Goal: Task Accomplishment & Management: Manage account settings

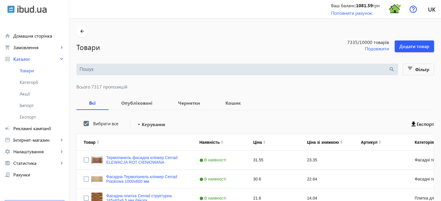
scroll to position [22, 0]
click at [84, 70] on input "search" at bounding box center [234, 69] width 309 height 6
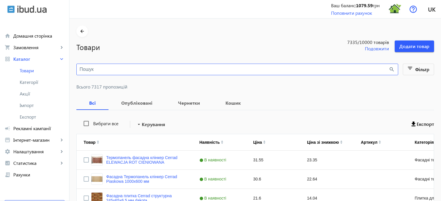
paste input "ARABESQUE"
type input "ARABESQUE"
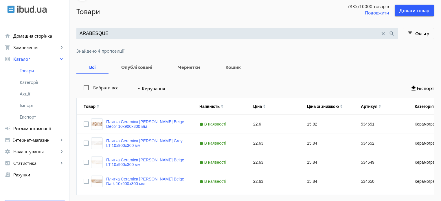
scroll to position [56, 0]
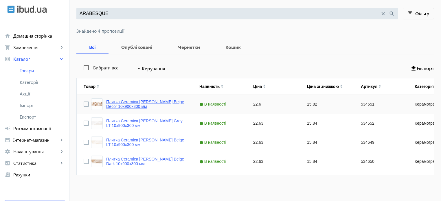
click at [147, 100] on link "Плитка Ceramica [PERSON_NAME] Beige Decor 10х900х300 мм" at bounding box center [145, 103] width 79 height 9
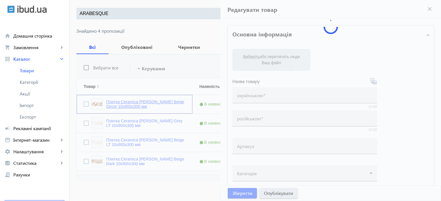
type input "Плитка Ceramica [PERSON_NAME] Beige Decor 10х900х300 мм"
type input "534651"
type input "22.6"
type input "1"
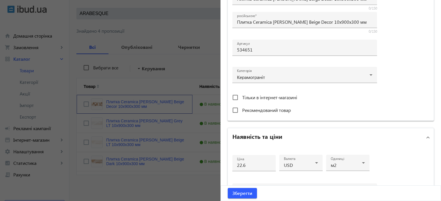
scroll to position [173, 0]
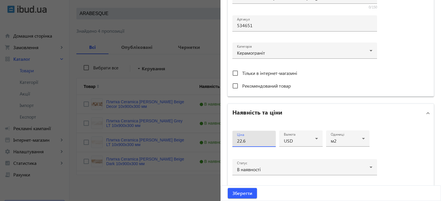
click at [250, 141] on input "22.6" at bounding box center [254, 141] width 34 height 6
type input "2"
type input "26"
click at [228, 188] on button "Зберегти" at bounding box center [242, 193] width 29 height 10
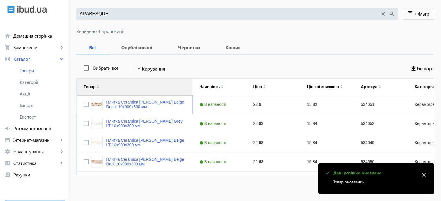
scroll to position [56, 0]
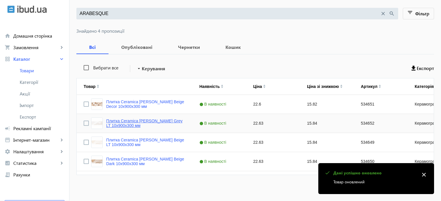
click at [157, 120] on link "Плитка Ceramica [PERSON_NAME] Grey LT 10х900х300 мм" at bounding box center [145, 123] width 79 height 9
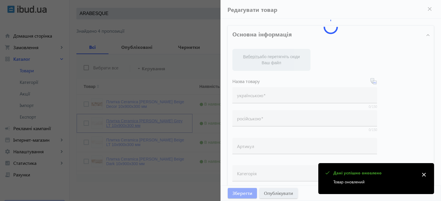
type input "Плитка Ceramica [PERSON_NAME] Grey LT 10х900х300 мм"
type input "534652"
type input "22.63"
type input "1"
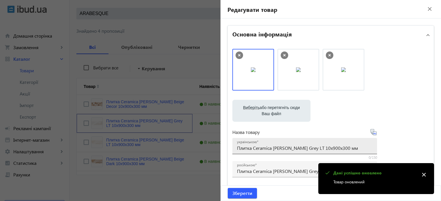
scroll to position [173, 0]
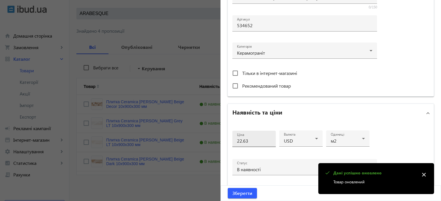
click at [252, 136] on div "Ціна 22.63" at bounding box center [254, 139] width 34 height 16
type input "2"
type input "26"
click at [228, 188] on button "Зберегти" at bounding box center [242, 193] width 29 height 10
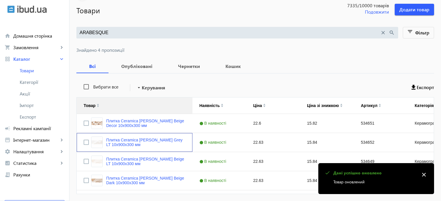
scroll to position [56, 0]
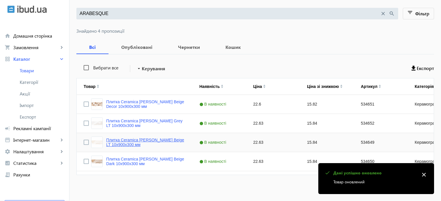
click at [141, 141] on link "Плитка Ceramica [PERSON_NAME] Beige LT 10х900х300 мм" at bounding box center [145, 142] width 79 height 9
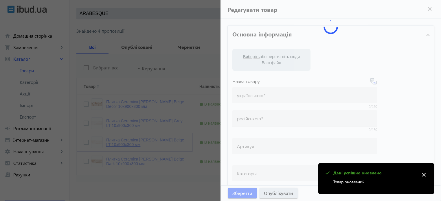
type input "Плитка Ceramica [PERSON_NAME] Beige LT 10х900х300 мм"
type input "534649"
type input "22.63"
type input "1"
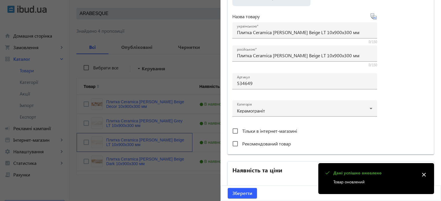
scroll to position [202, 0]
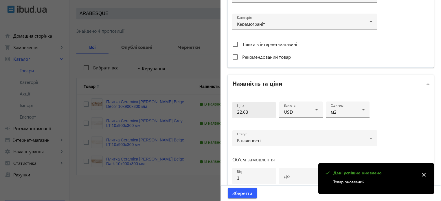
click at [253, 114] on div "Ціна 22.63" at bounding box center [254, 110] width 34 height 16
type input "2"
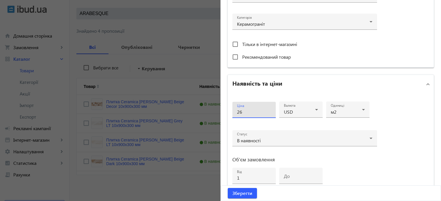
type input "26"
click at [228, 188] on button "Зберегти" at bounding box center [242, 193] width 29 height 10
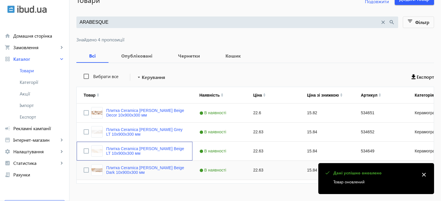
scroll to position [56, 0]
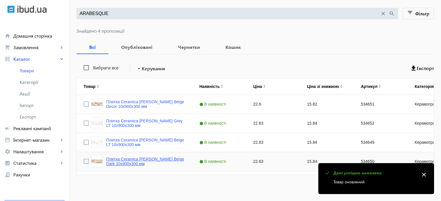
click at [155, 160] on link "Плитка Ceramica [PERSON_NAME] Beige Dark 10х900х300 мм" at bounding box center [145, 161] width 79 height 9
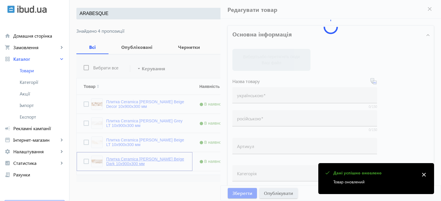
type input "Плитка Ceramica [PERSON_NAME] Beige Dark 10х900х300 мм"
type input "534650"
type input "22.63"
type input "1"
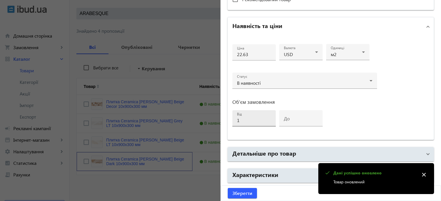
scroll to position [260, 0]
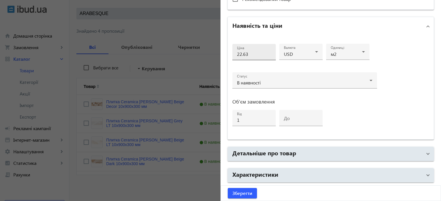
click at [252, 57] on div "Ціна 22.63" at bounding box center [254, 52] width 34 height 16
type input "2"
type input "26"
click at [228, 188] on button "Зберегти" at bounding box center [242, 193] width 29 height 10
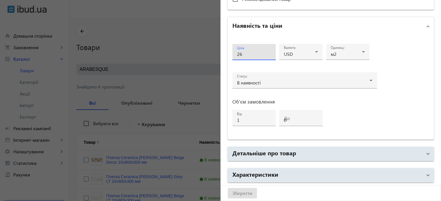
scroll to position [0, 0]
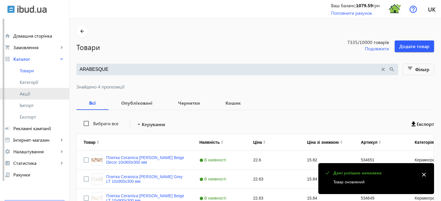
click at [41, 93] on span "Акції" at bounding box center [42, 94] width 45 height 6
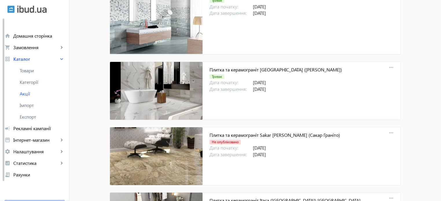
scroll to position [5482, 0]
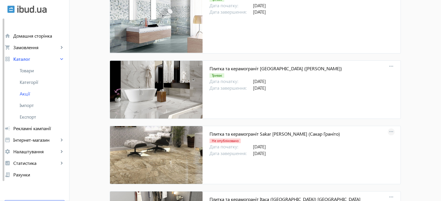
click at [387, 128] on mat-icon "more_horiz" at bounding box center [391, 132] width 8 height 8
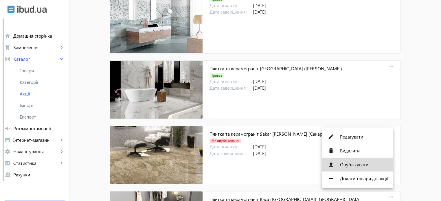
click at [353, 165] on span "Опублікувати" at bounding box center [364, 164] width 48 height 5
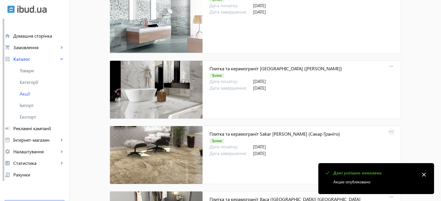
click at [388, 128] on mat-icon "more_horiz" at bounding box center [391, 132] width 8 height 8
click at [356, 135] on span "Редагувати" at bounding box center [364, 136] width 48 height 5
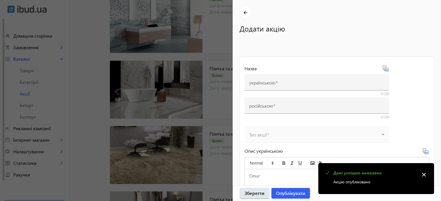
type input "Плитка та керамограніт Sakar [PERSON_NAME] (Сакар Граніто)"
type input "Плитка и керамогранит Sakar [PERSON_NAME] ([PERSON_NAME])"
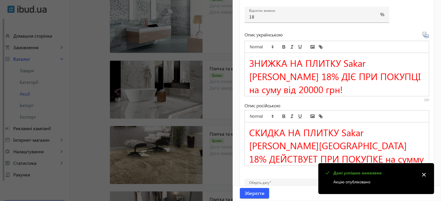
scroll to position [238, 0]
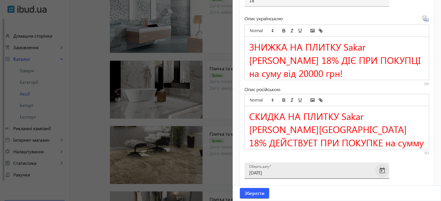
click at [383, 164] on span "Open calendar" at bounding box center [382, 171] width 14 height 14
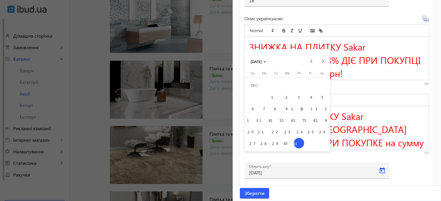
click at [287, 144] on span "30" at bounding box center [287, 143] width 10 height 10
type input "[DATE]"
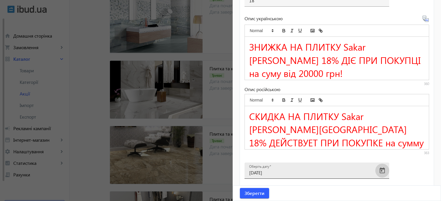
click at [383, 164] on span "Open calendar" at bounding box center [382, 171] width 14 height 14
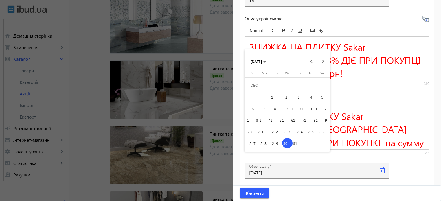
click at [287, 146] on span "30" at bounding box center [287, 143] width 10 height 10
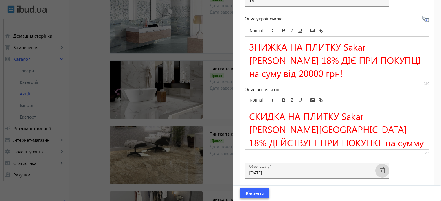
click at [252, 193] on span "Зберегти" at bounding box center [254, 193] width 20 height 6
click at [261, 194] on span "Зберегти" at bounding box center [254, 193] width 20 height 6
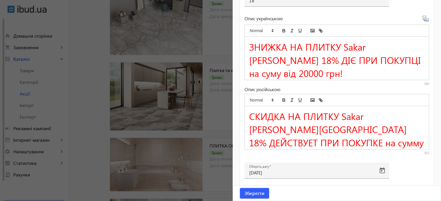
scroll to position [0, 0]
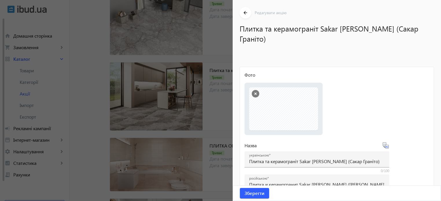
click at [219, 103] on div at bounding box center [220, 100] width 441 height 201
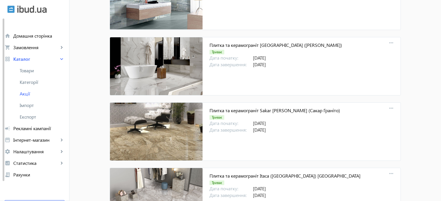
scroll to position [5366, 0]
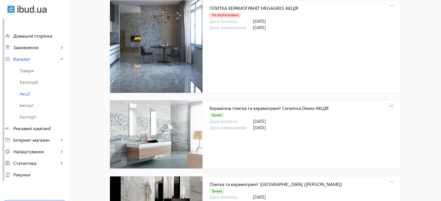
click at [390, 102] on mat-icon "more_horiz" at bounding box center [391, 106] width 8 height 8
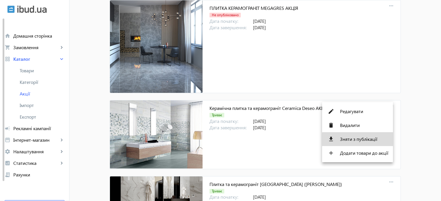
click at [361, 140] on span "Зняти з публікації" at bounding box center [364, 139] width 48 height 5
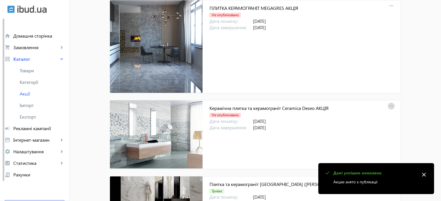
click at [389, 102] on mat-icon "more_horiz" at bounding box center [391, 106] width 8 height 8
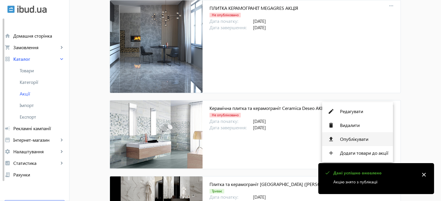
click at [355, 141] on span "Опублікувати" at bounding box center [364, 139] width 48 height 5
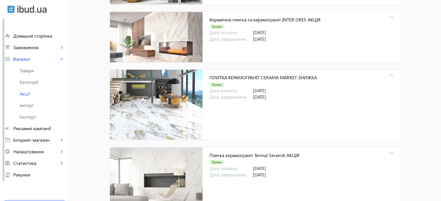
scroll to position [4325, 0]
